Goal: Navigation & Orientation: Find specific page/section

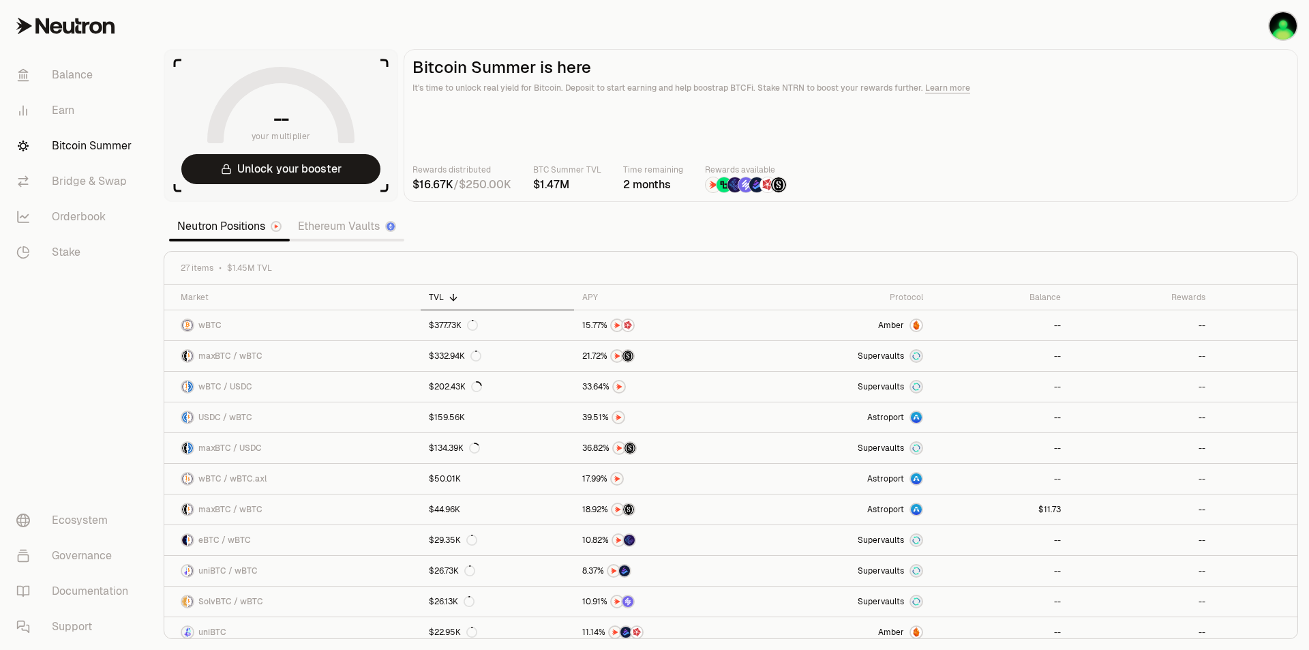
click at [277, 130] on span "your multiplier" at bounding box center [281, 137] width 59 height 14
click at [461, 110] on main "Bitcoin Summer is here It's time to unlock real yield for Bitcoin. Deposit to s…" at bounding box center [851, 125] width 894 height 153
click at [1286, 33] on img "button" at bounding box center [1282, 25] width 27 height 27
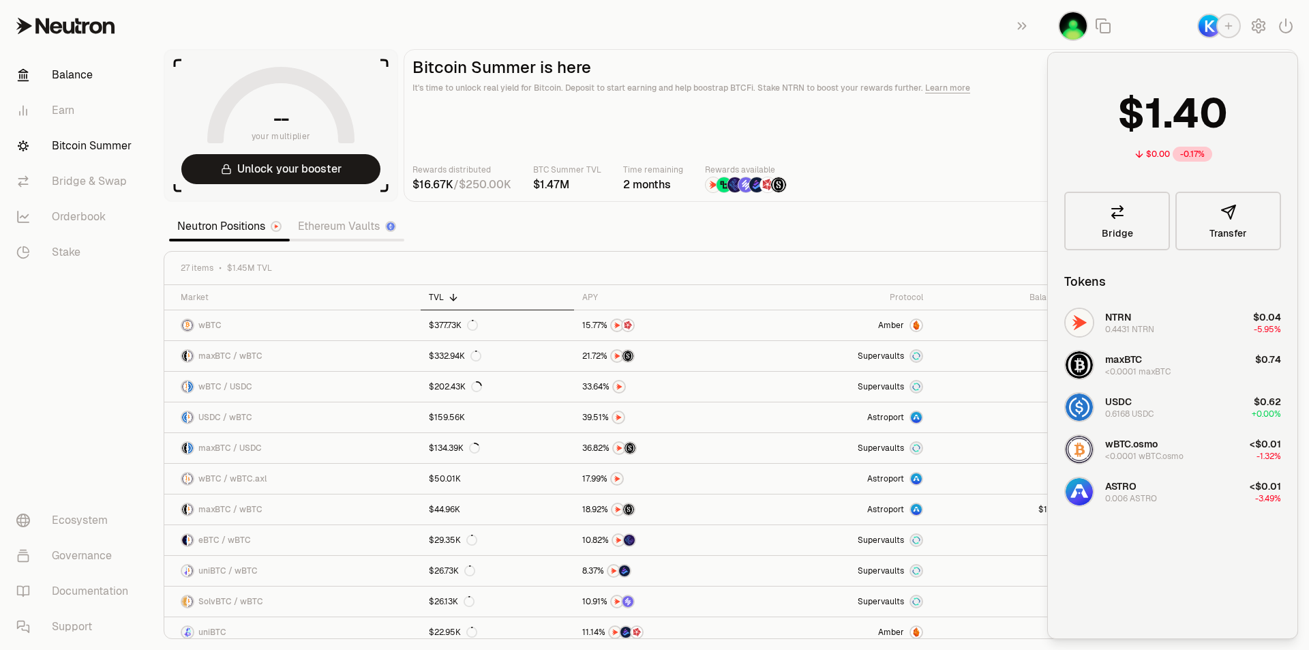
click at [79, 74] on link "Balance" at bounding box center [76, 74] width 142 height 35
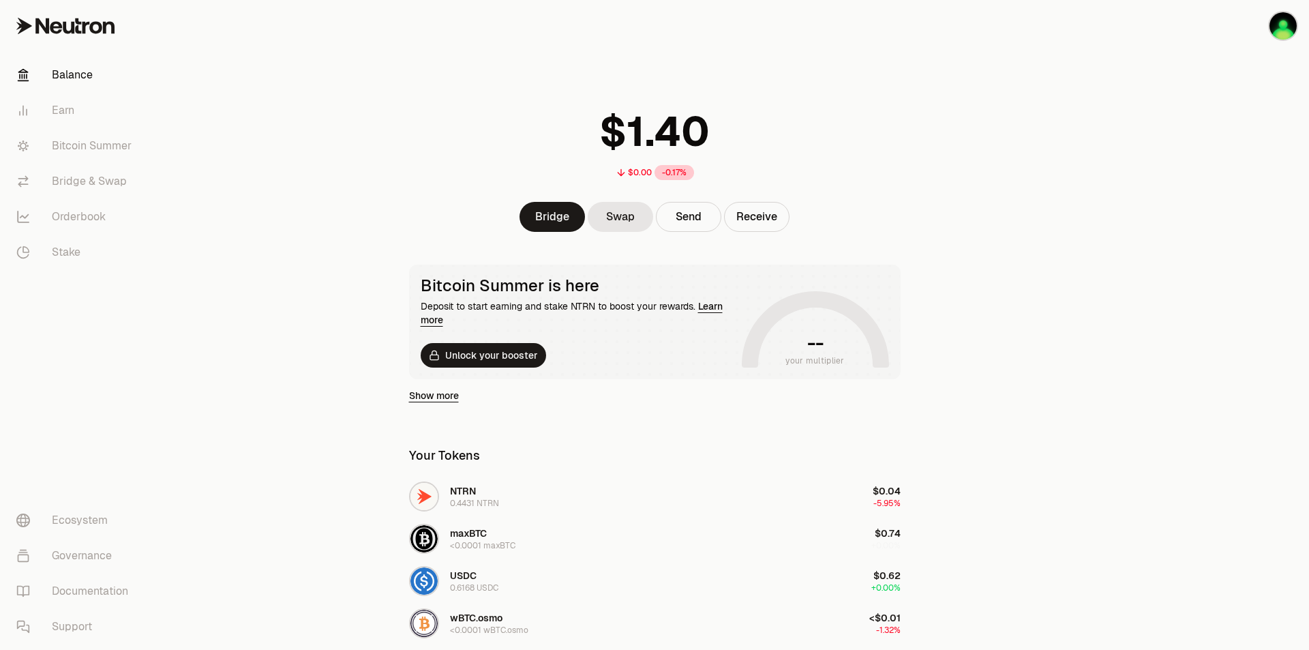
click at [705, 309] on link "Learn more" at bounding box center [572, 313] width 302 height 26
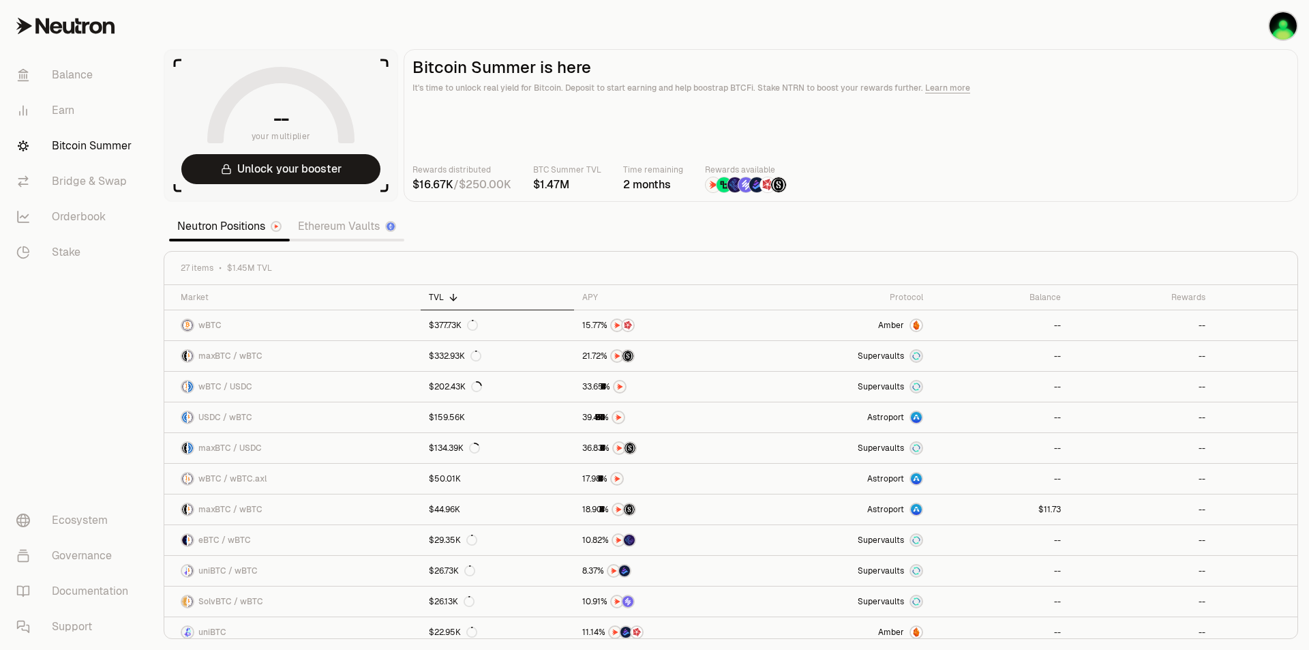
click at [54, 27] on icon at bounding box center [56, 27] width 12 height 12
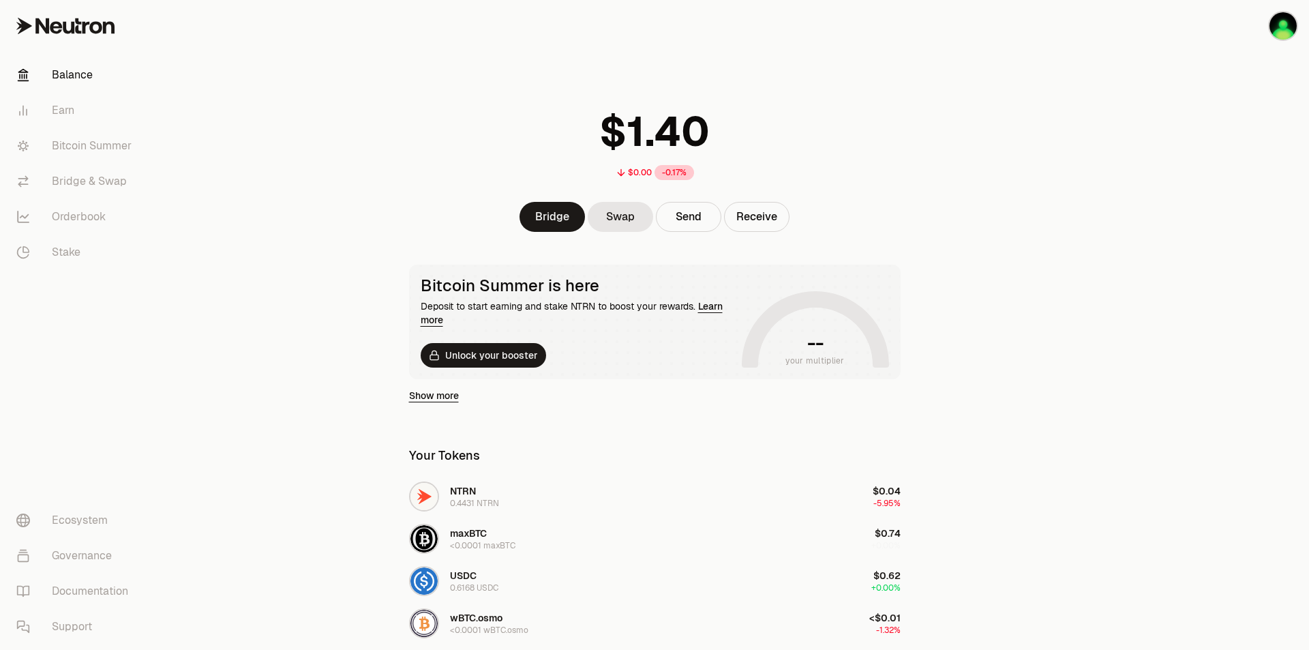
click at [67, 66] on link "Balance" at bounding box center [76, 74] width 142 height 35
click at [63, 104] on link "Earn" at bounding box center [76, 110] width 142 height 35
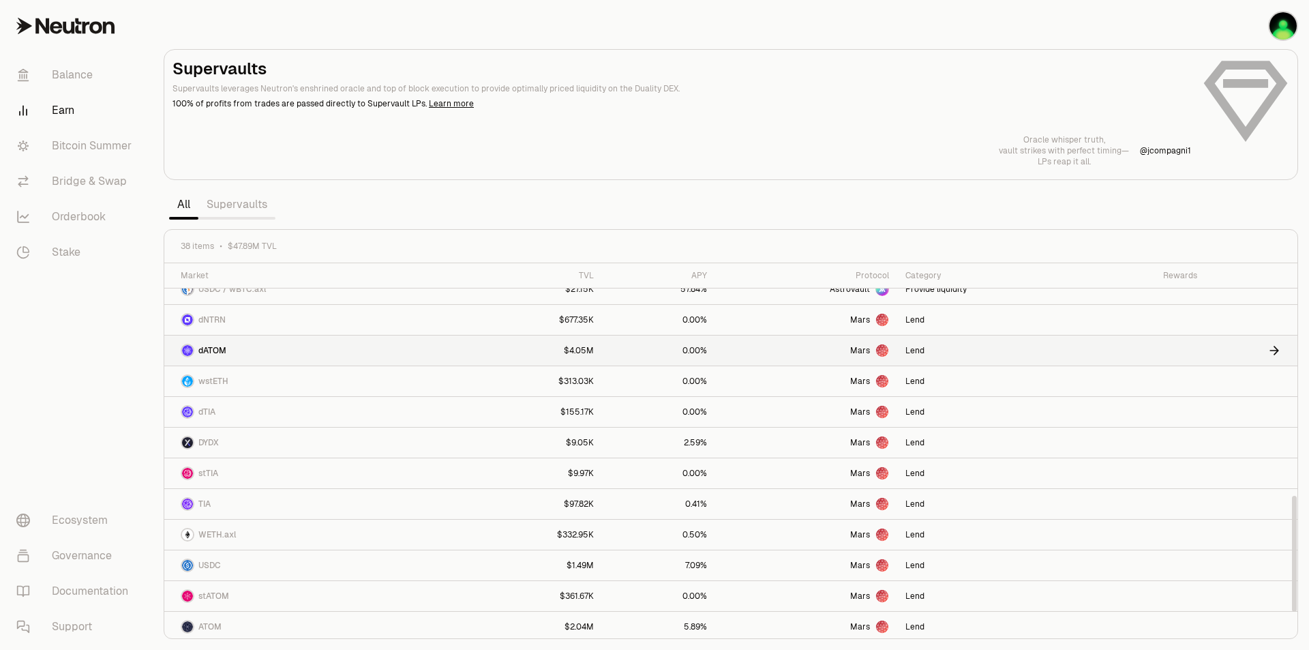
scroll to position [750, 0]
click at [125, 139] on link "Bitcoin Summer" at bounding box center [76, 145] width 142 height 35
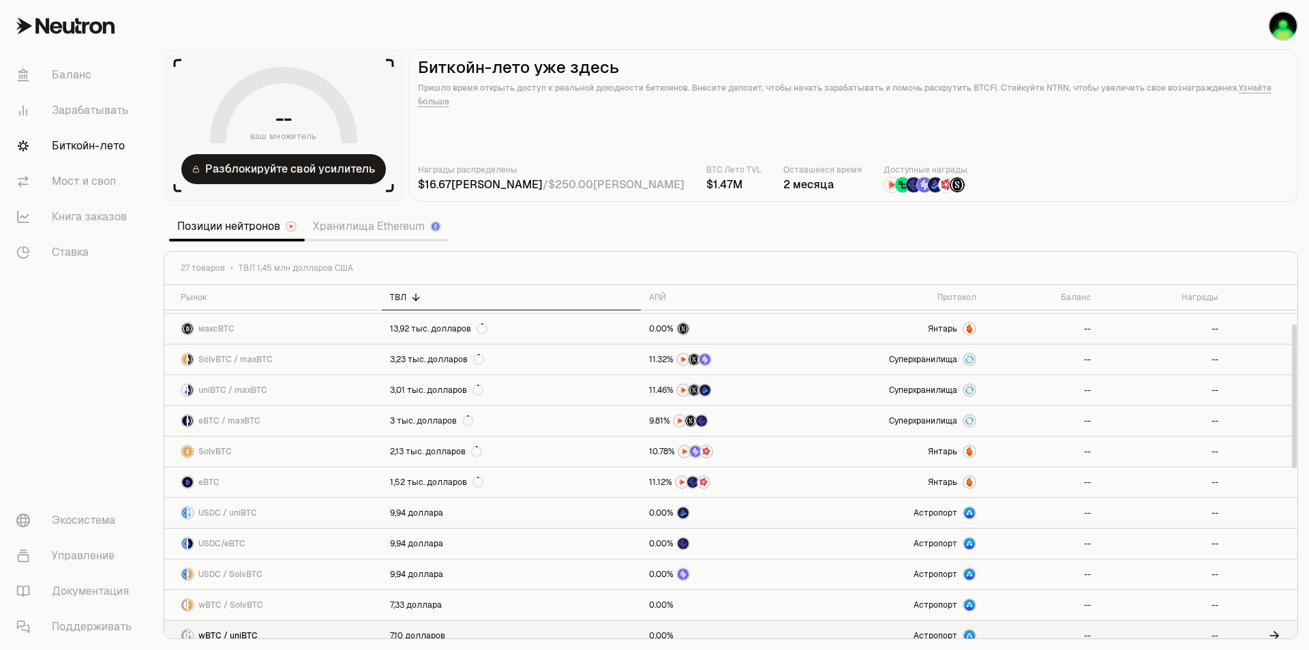
scroll to position [91, 0]
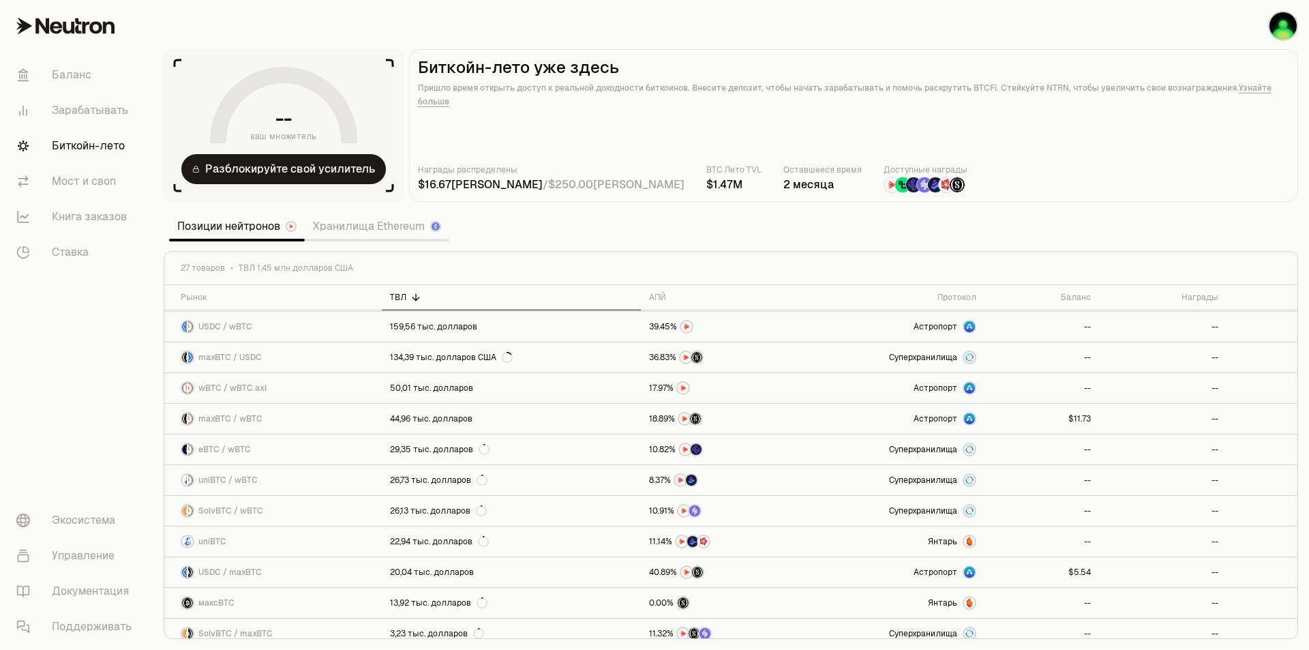
drag, startPoint x: 1065, startPoint y: 130, endPoint x: 1037, endPoint y: 111, distance: 33.3
click at [1065, 130] on main "Биткойн-лето уже здесь Пришло время открыть доступ к реальной доходности биткои…" at bounding box center [853, 125] width 889 height 153
